Goal: Task Accomplishment & Management: Use online tool/utility

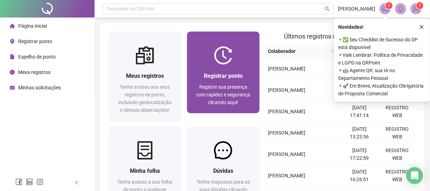
click at [215, 94] on span "Registre sua presença com rapidez e segurança clicando aqui!" at bounding box center [223, 94] width 54 height 21
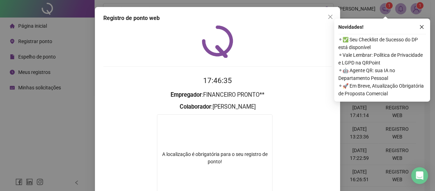
click at [328, 16] on icon "close" at bounding box center [330, 17] width 6 height 6
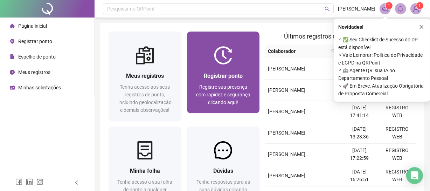
click at [237, 88] on span "Registre sua presença com rapidez e segurança clicando aqui!" at bounding box center [223, 94] width 54 height 21
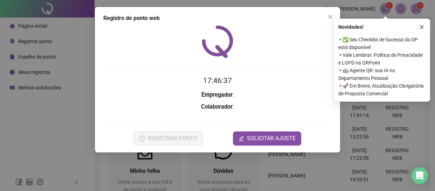
click at [421, 31] on div "Novidades ! ⚬ ✅ Seu Checklist de Sucesso do DP está disponível ⚬ Vale Lembrar: …" at bounding box center [382, 60] width 96 height 83
click at [421, 28] on icon "close" at bounding box center [421, 27] width 5 height 5
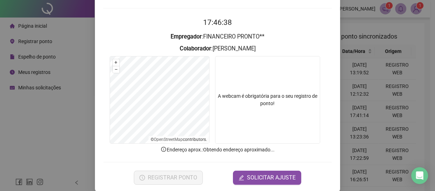
scroll to position [67, 0]
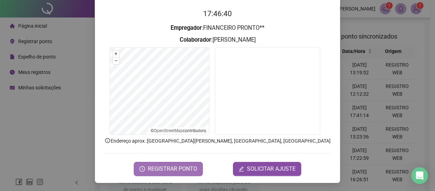
click at [175, 166] on span "REGISTRAR PONTO" at bounding box center [172, 169] width 49 height 8
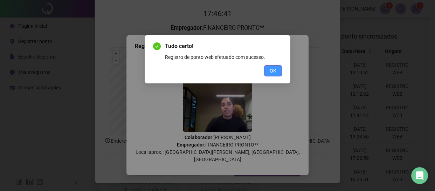
click at [270, 70] on span "OK" at bounding box center [273, 71] width 7 height 8
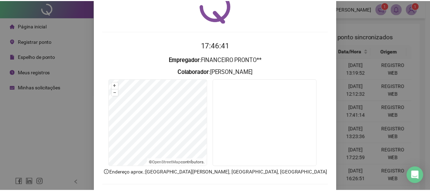
scroll to position [0, 0]
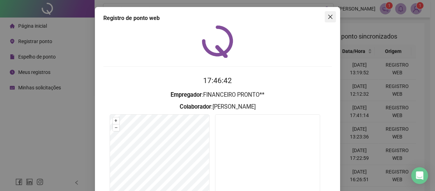
click at [327, 12] on button "Close" at bounding box center [330, 16] width 11 height 11
